Goal: Information Seeking & Learning: Learn about a topic

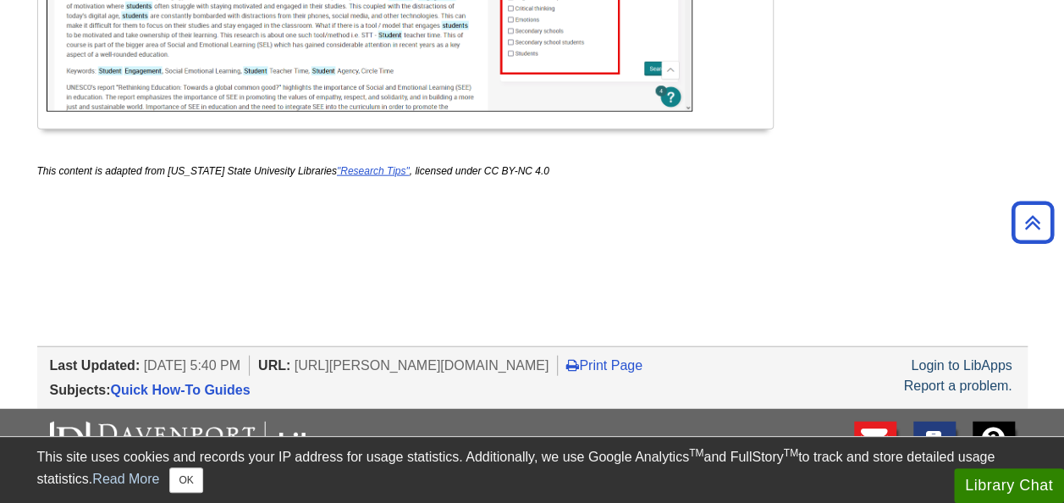
scroll to position [1933, 0]
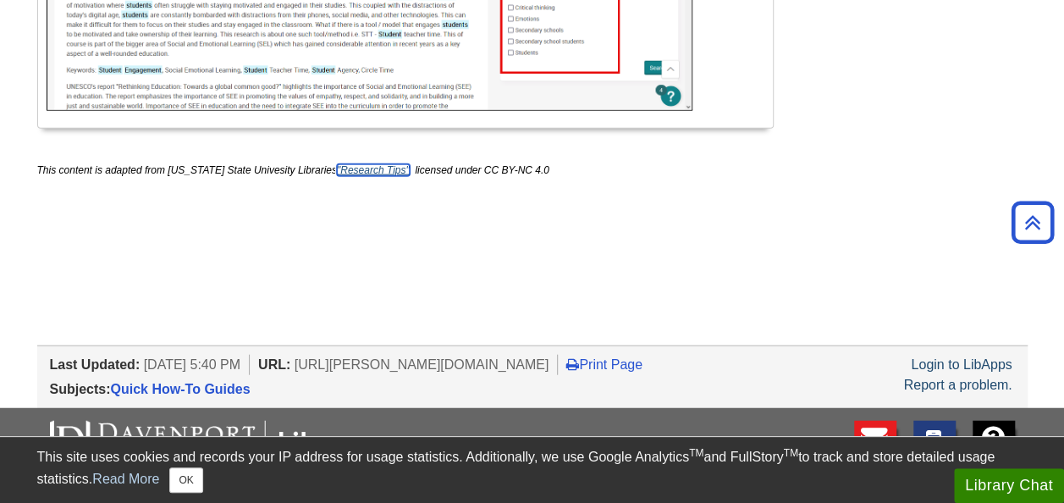
click at [361, 168] on link ""Research Tips"" at bounding box center [373, 170] width 73 height 12
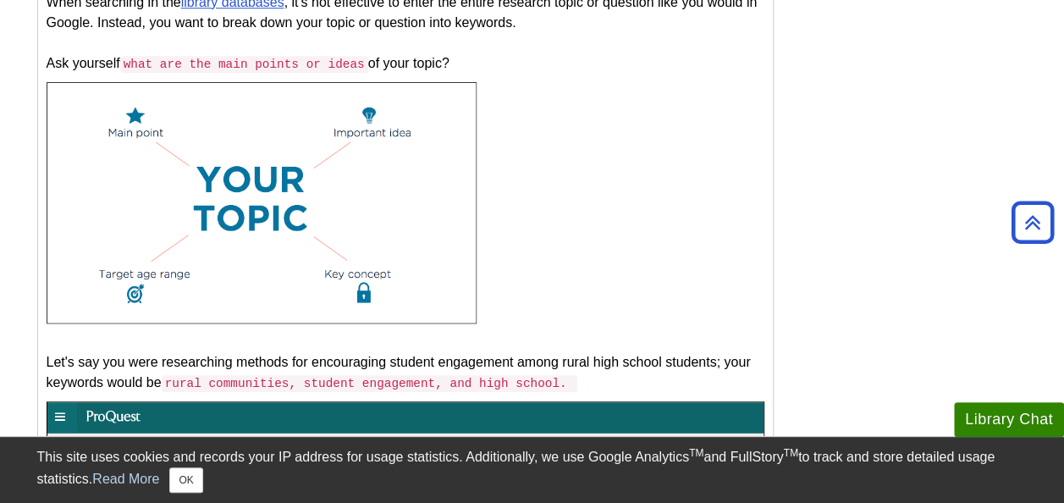
scroll to position [611, 0]
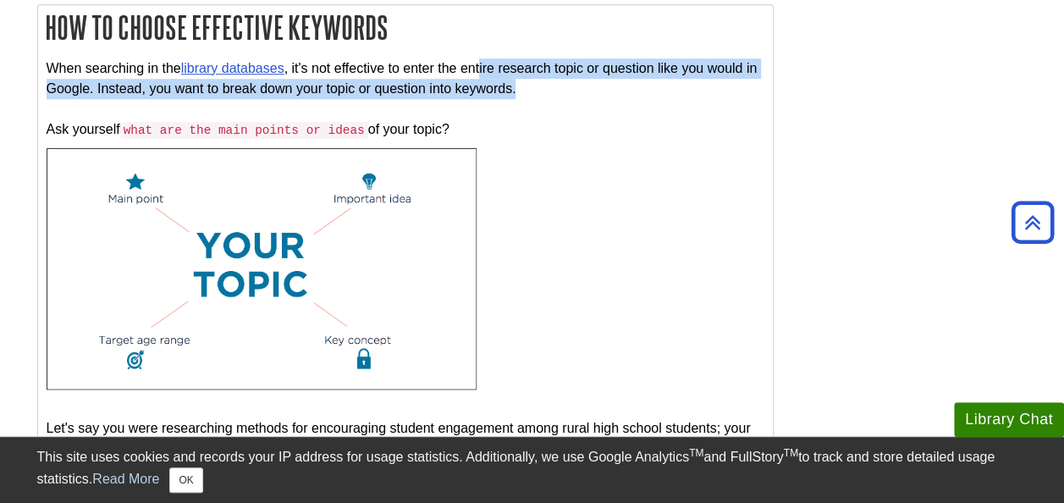
drag, startPoint x: 483, startPoint y: 61, endPoint x: 520, endPoint y: 91, distance: 47.5
click at [520, 91] on p "When searching in the library databases , it's not effective to enter the entir…" at bounding box center [406, 99] width 718 height 82
drag, startPoint x: 520, startPoint y: 91, endPoint x: 463, endPoint y: 84, distance: 57.2
click at [463, 84] on p "When searching in the library databases , it's not effective to enter the entir…" at bounding box center [406, 99] width 718 height 82
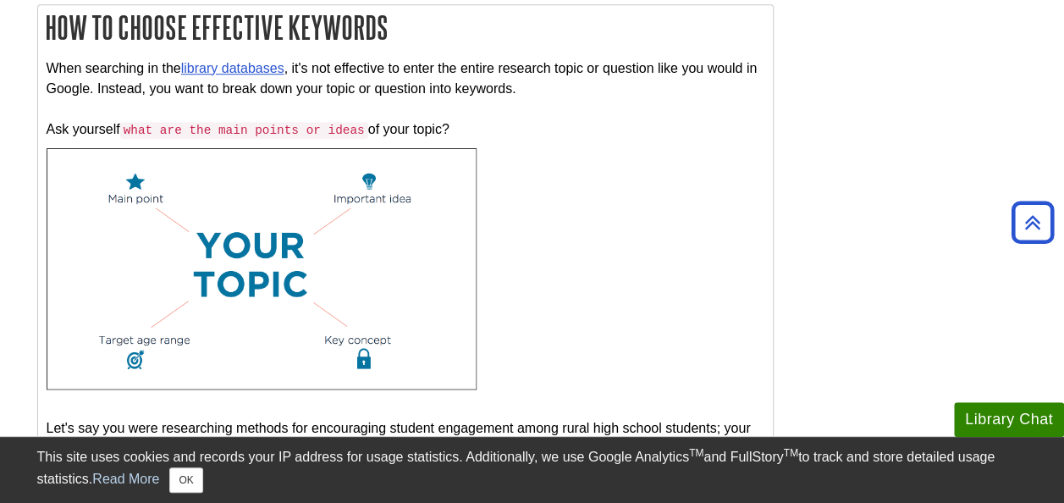
click at [440, 77] on p "When searching in the library databases , it's not effective to enter the entir…" at bounding box center [406, 99] width 718 height 82
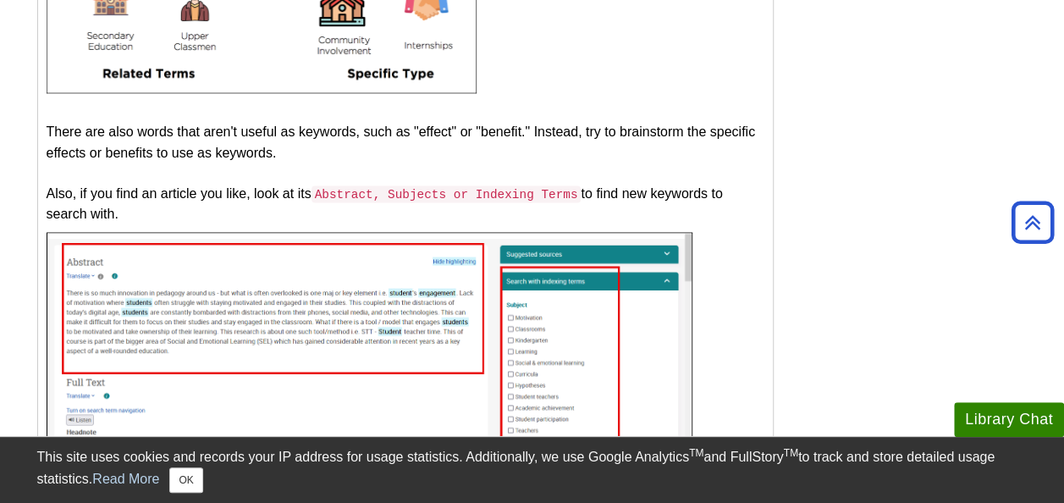
scroll to position [1430, 0]
